Goal: Task Accomplishment & Management: Use online tool/utility

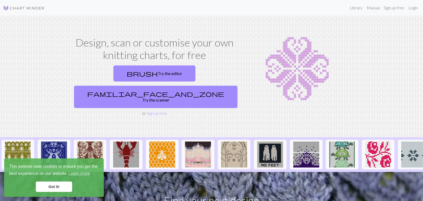
click at [141, 40] on h1 "Design, scan or customise your own knitting charts, for free" at bounding box center [154, 48] width 165 height 25
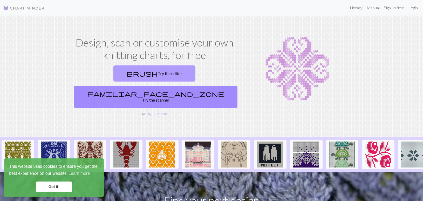
click at [143, 73] on span "brush" at bounding box center [142, 73] width 31 height 7
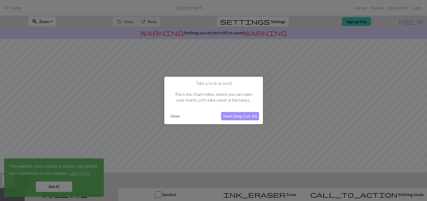
click at [229, 116] on button "Next (Step 1 of 10)" at bounding box center [240, 116] width 38 height 8
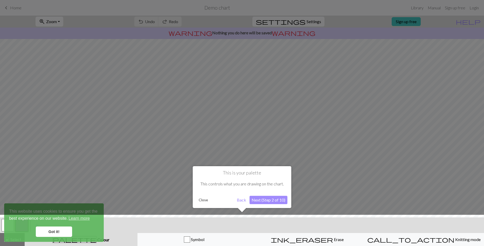
click at [71, 201] on div at bounding box center [242, 231] width 490 height 34
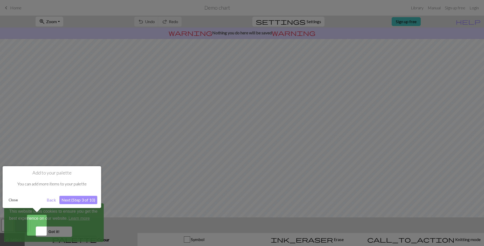
click at [64, 201] on div at bounding box center [242, 123] width 484 height 246
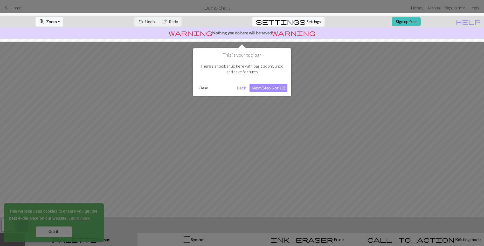
click at [260, 89] on button "Next (Step 5 of 10)" at bounding box center [269, 88] width 38 height 8
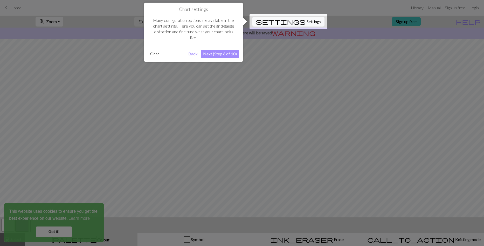
click at [224, 53] on button "Next (Step 6 of 10)" at bounding box center [220, 54] width 38 height 8
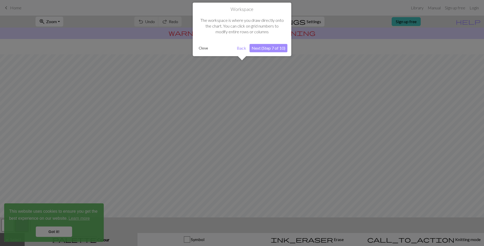
scroll to position [15, 0]
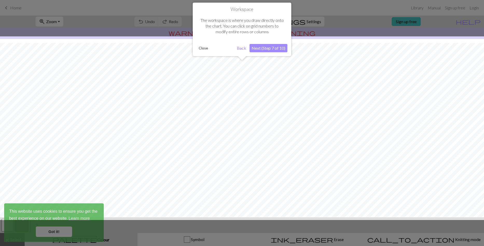
click at [262, 48] on button "Next (Step 7 of 10)" at bounding box center [269, 48] width 38 height 8
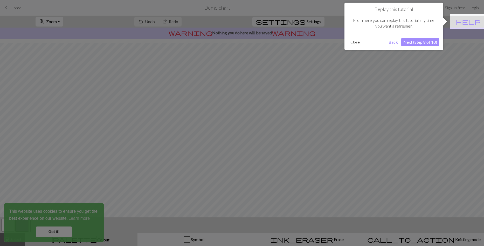
click at [423, 43] on button "Next (Step 8 of 10)" at bounding box center [421, 42] width 38 height 8
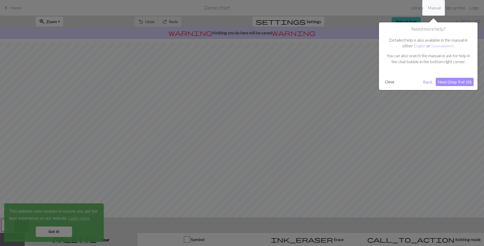
click at [423, 79] on button "Next (Step 9 of 10)" at bounding box center [455, 82] width 38 height 8
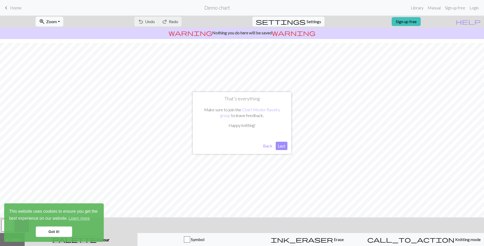
click at [284, 145] on button "Last" at bounding box center [282, 145] width 12 height 8
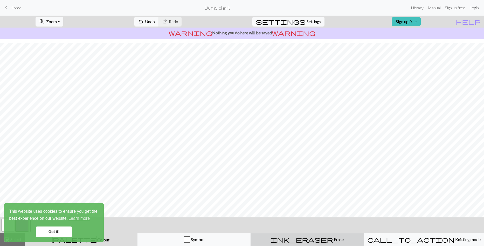
click at [266, 201] on div "ink_eraser Erase Erase" at bounding box center [307, 239] width 107 height 6
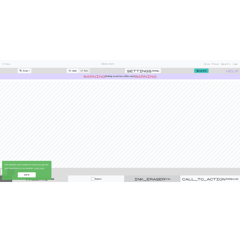
scroll to position [0, 0]
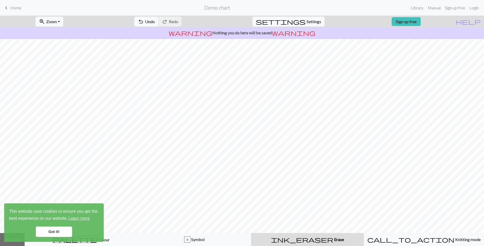
click at [407, 28] on div "warning Nothing you do here will be saved warning" at bounding box center [242, 33] width 484 height 11
click at [407, 22] on link "Sign up free" at bounding box center [406, 21] width 29 height 9
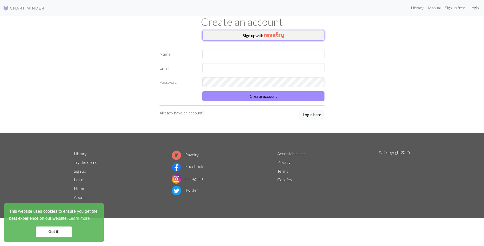
click at [241, 35] on button "Sign up with" at bounding box center [264, 35] width 122 height 10
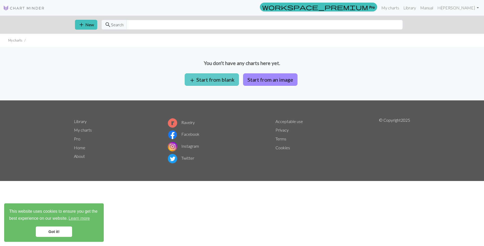
click at [209, 81] on button "add Start from blank" at bounding box center [212, 79] width 54 height 12
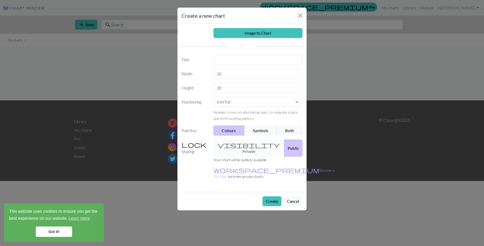
click at [229, 69] on div "Image to Chart Title Width 20 Height 20 Numbering Knit flat Knit in the round L…" at bounding box center [242, 108] width 129 height 168
click at [225, 75] on input "20" at bounding box center [258, 74] width 89 height 10
type input "2"
type input "66"
click at [233, 82] on div "Image to Chart Title Width 66 Height 20 Numbering Knit flat Knit in the round L…" at bounding box center [242, 108] width 129 height 168
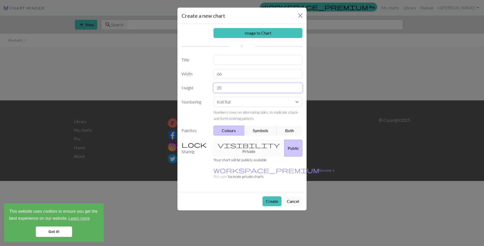
click at [230, 84] on input "20" at bounding box center [258, 88] width 89 height 10
type input "2"
type input "30"
click at [242, 63] on input "text" at bounding box center [258, 60] width 89 height 10
type input "jeepers jersey duplicate stitch"
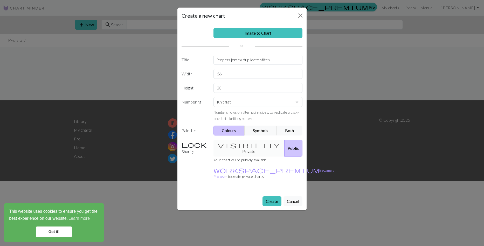
click at [241, 149] on div "visibility Private Public" at bounding box center [259, 147] width 96 height 17
click at [248, 150] on div "visibility Private Public" at bounding box center [259, 147] width 96 height 17
click at [204, 148] on label "Sharing" at bounding box center [195, 147] width 32 height 17
click at [266, 149] on div "visibility Private Public" at bounding box center [259, 147] width 96 height 17
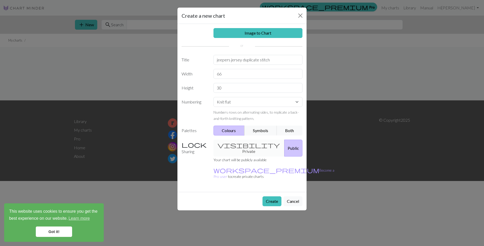
click at [200, 149] on label "Sharing" at bounding box center [195, 147] width 32 height 17
click at [272, 199] on button "Create" at bounding box center [272, 201] width 19 height 10
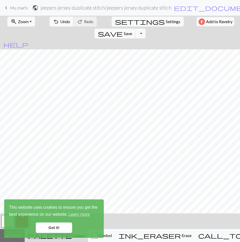
click at [55, 201] on div "This website uses cookies to ensure you get the best experience on our website.…" at bounding box center [54, 218] width 100 height 38
click at [63, 201] on link "Got it!" at bounding box center [54, 227] width 36 height 10
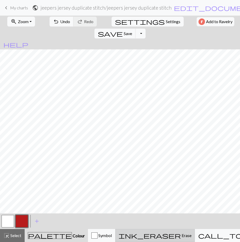
click at [155, 201] on span "ink_eraser" at bounding box center [150, 235] width 62 height 7
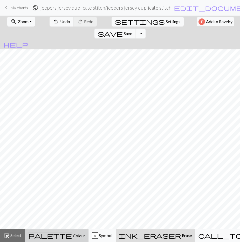
click at [71, 201] on span "palette" at bounding box center [50, 235] width 44 height 7
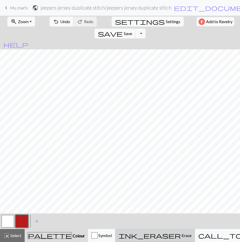
click at [150, 201] on span "ink_eraser" at bounding box center [150, 235] width 62 height 7
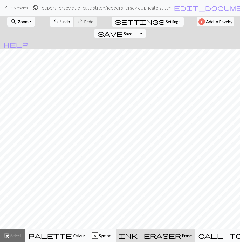
click at [58, 24] on span "undo" at bounding box center [56, 21] width 6 height 7
click at [58, 23] on span "undo" at bounding box center [56, 21] width 6 height 7
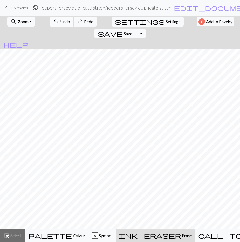
click at [58, 23] on span "undo" at bounding box center [56, 21] width 6 height 7
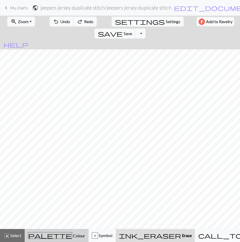
click at [65, 201] on span "palette" at bounding box center [50, 235] width 44 height 7
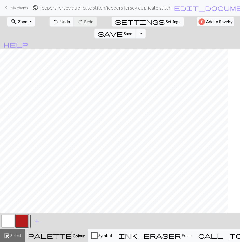
scroll to position [0, 8]
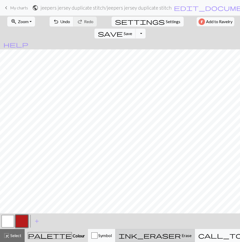
click at [171, 201] on span "ink_eraser" at bounding box center [150, 235] width 62 height 7
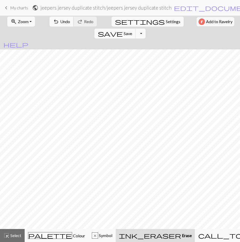
click at [63, 21] on span "Undo" at bounding box center [65, 21] width 10 height 5
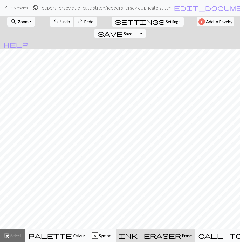
click at [63, 21] on span "Undo" at bounding box center [65, 21] width 10 height 5
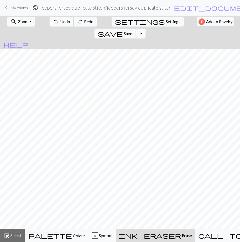
click at [63, 21] on span "Undo" at bounding box center [65, 21] width 10 height 5
click at [83, 21] on button "redo Redo Redo" at bounding box center [84, 22] width 23 height 10
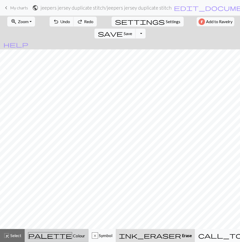
click at [55, 201] on span "palette" at bounding box center [50, 235] width 44 height 7
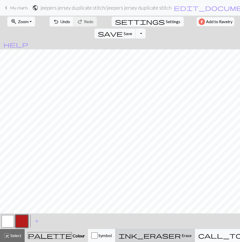
click at [152, 201] on span "ink_eraser" at bounding box center [150, 235] width 62 height 7
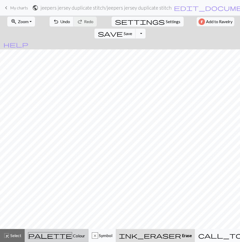
click at [57, 201] on span "palette" at bounding box center [50, 235] width 44 height 7
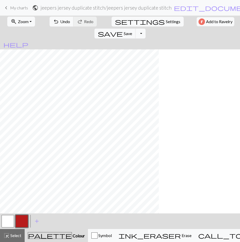
scroll to position [0, 0]
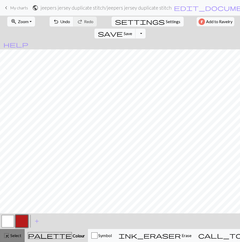
click at [20, 201] on span "Select" at bounding box center [16, 235] width 12 height 5
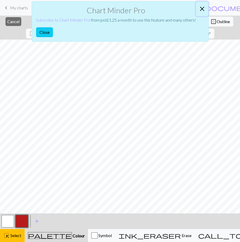
click at [203, 6] on button "Close" at bounding box center [202, 9] width 12 height 15
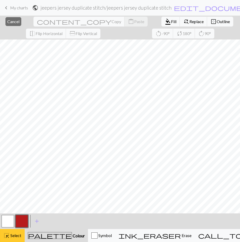
click at [10, 201] on button "highlight_alt Select Select" at bounding box center [12, 235] width 25 height 13
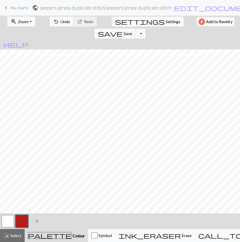
click at [38, 201] on span "add" at bounding box center [37, 220] width 6 height 7
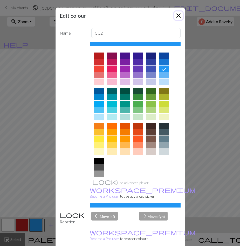
click at [178, 14] on button "Close" at bounding box center [178, 15] width 8 height 8
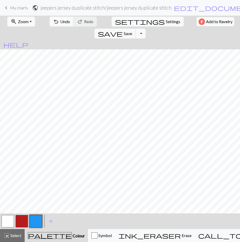
click at [35, 201] on button "button" at bounding box center [36, 221] width 12 height 12
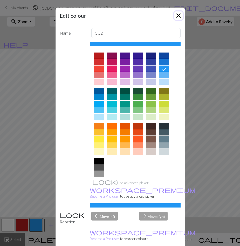
click at [174, 14] on button "Close" at bounding box center [178, 15] width 8 height 8
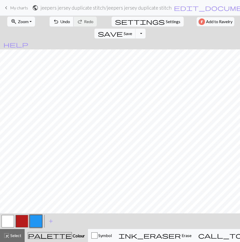
click at [61, 19] on span "Undo" at bounding box center [65, 21] width 10 height 5
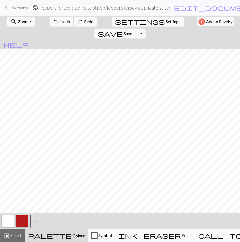
click at [61, 19] on span "Undo" at bounding box center [65, 21] width 10 height 5
click at [79, 22] on span "redo" at bounding box center [80, 21] width 6 height 7
click at [57, 19] on span "undo" at bounding box center [56, 21] width 6 height 7
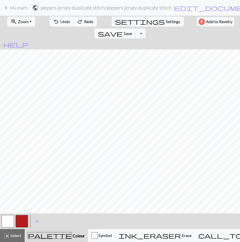
scroll to position [0, 111]
click at [64, 19] on button "undo Undo Undo" at bounding box center [62, 22] width 24 height 10
click at [65, 22] on span "Undo" at bounding box center [65, 21] width 10 height 5
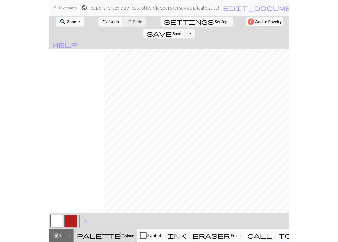
scroll to position [0, 167]
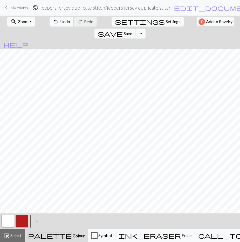
click at [56, 21] on span "undo" at bounding box center [56, 21] width 6 height 7
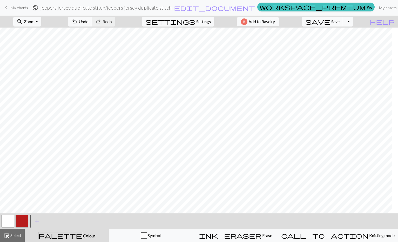
scroll to position [0, 0]
